Goal: Information Seeking & Learning: Understand process/instructions

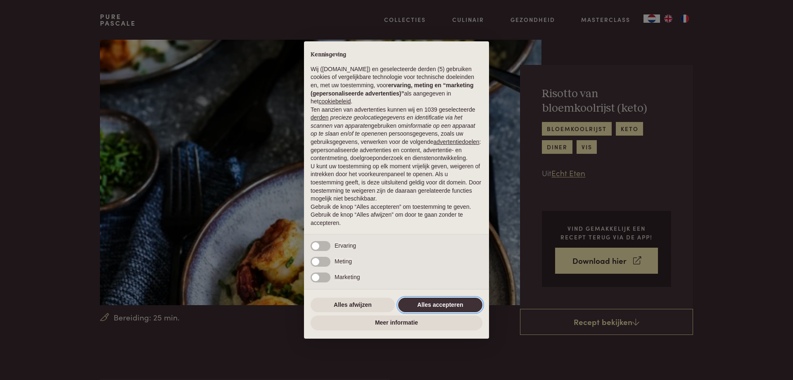
click at [428, 306] on button "Alles accepteren" at bounding box center [440, 304] width 84 height 15
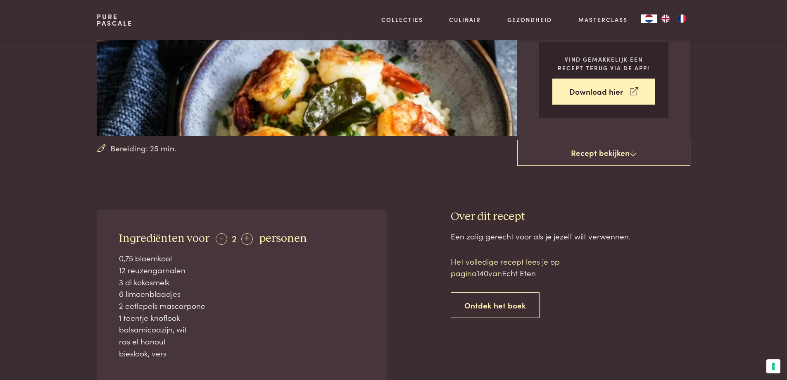
scroll to position [206, 0]
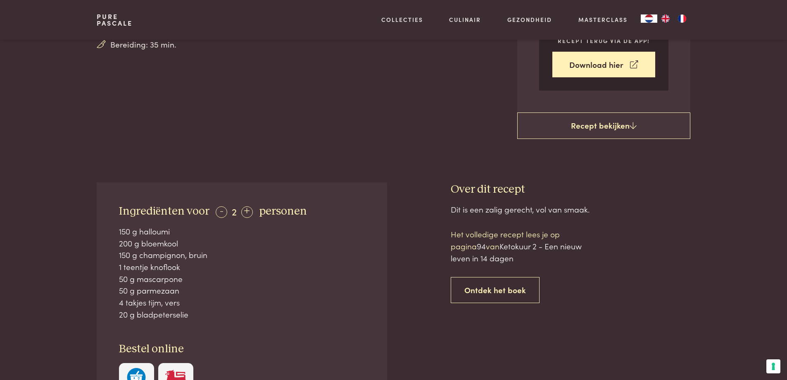
scroll to position [289, 0]
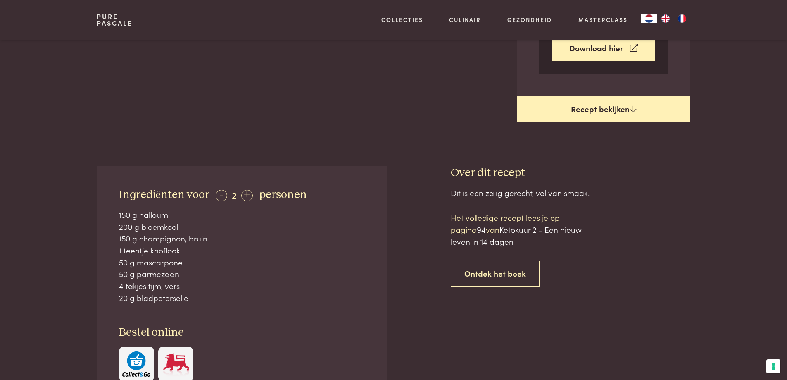
click at [599, 102] on link "Recept bekijken" at bounding box center [603, 109] width 173 height 26
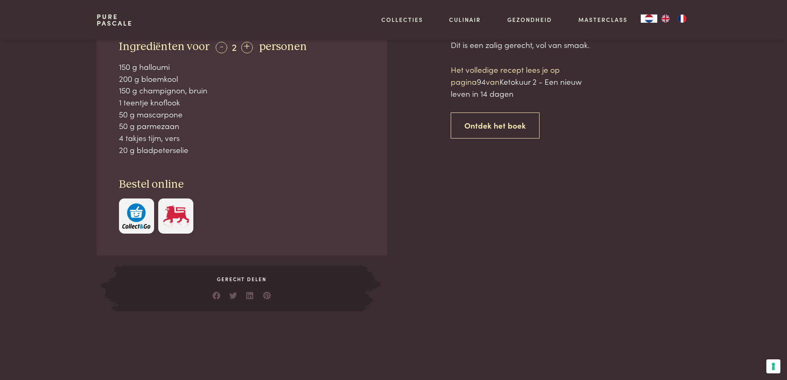
scroll to position [441, 0]
